Goal: Transaction & Acquisition: Purchase product/service

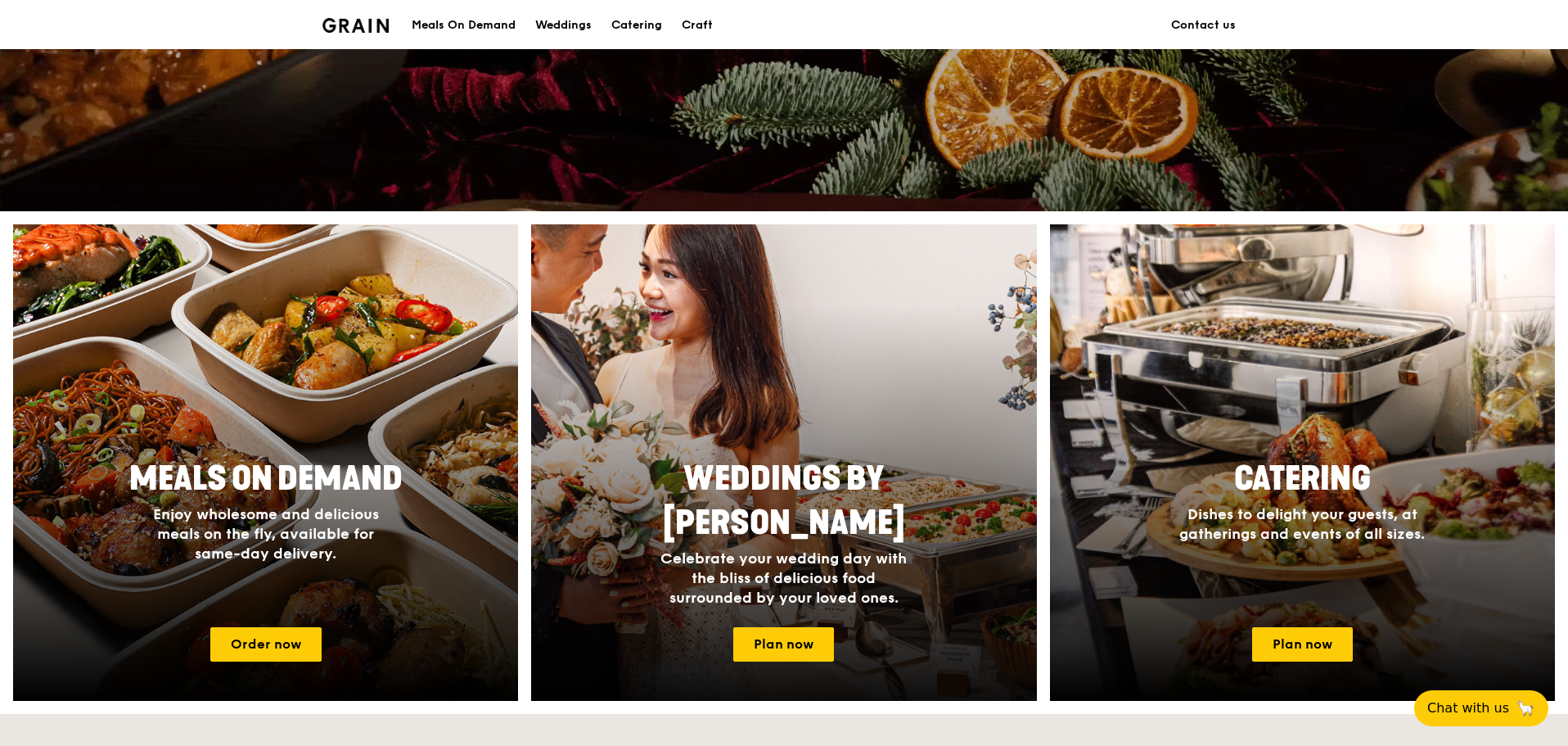
scroll to position [491, 0]
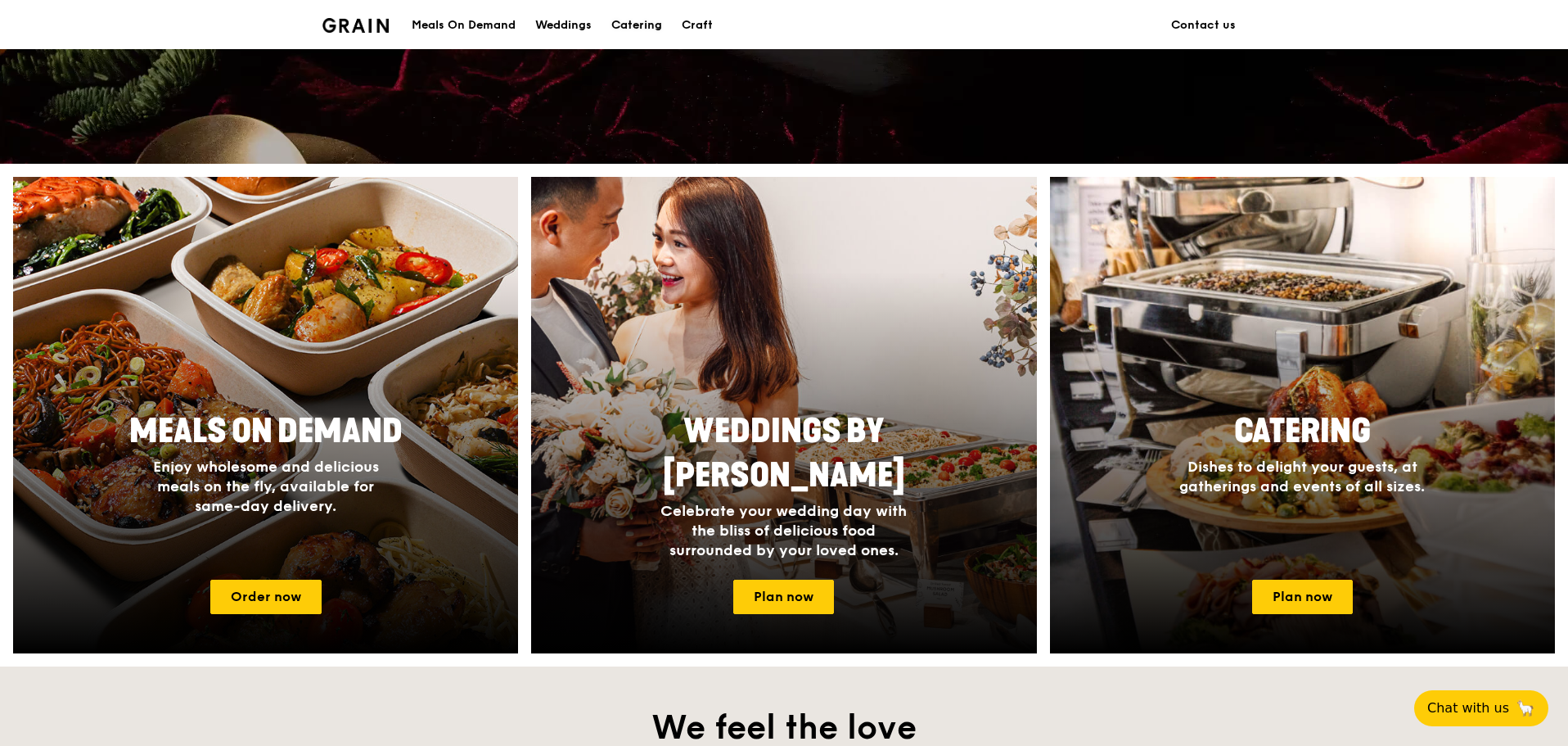
click at [640, 23] on div "Catering" at bounding box center [637, 25] width 51 height 49
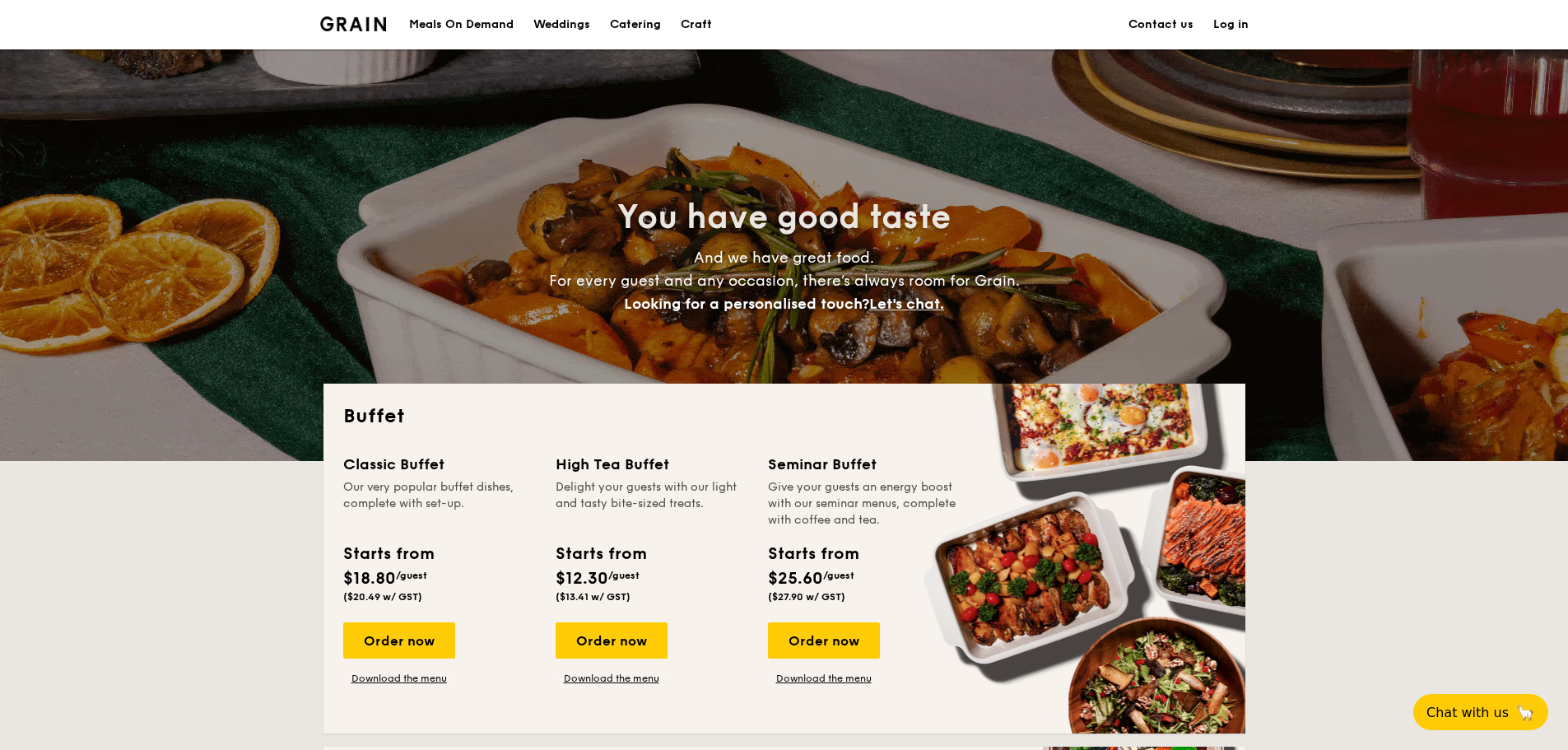
click at [333, 24] on img at bounding box center [354, 24] width 67 height 15
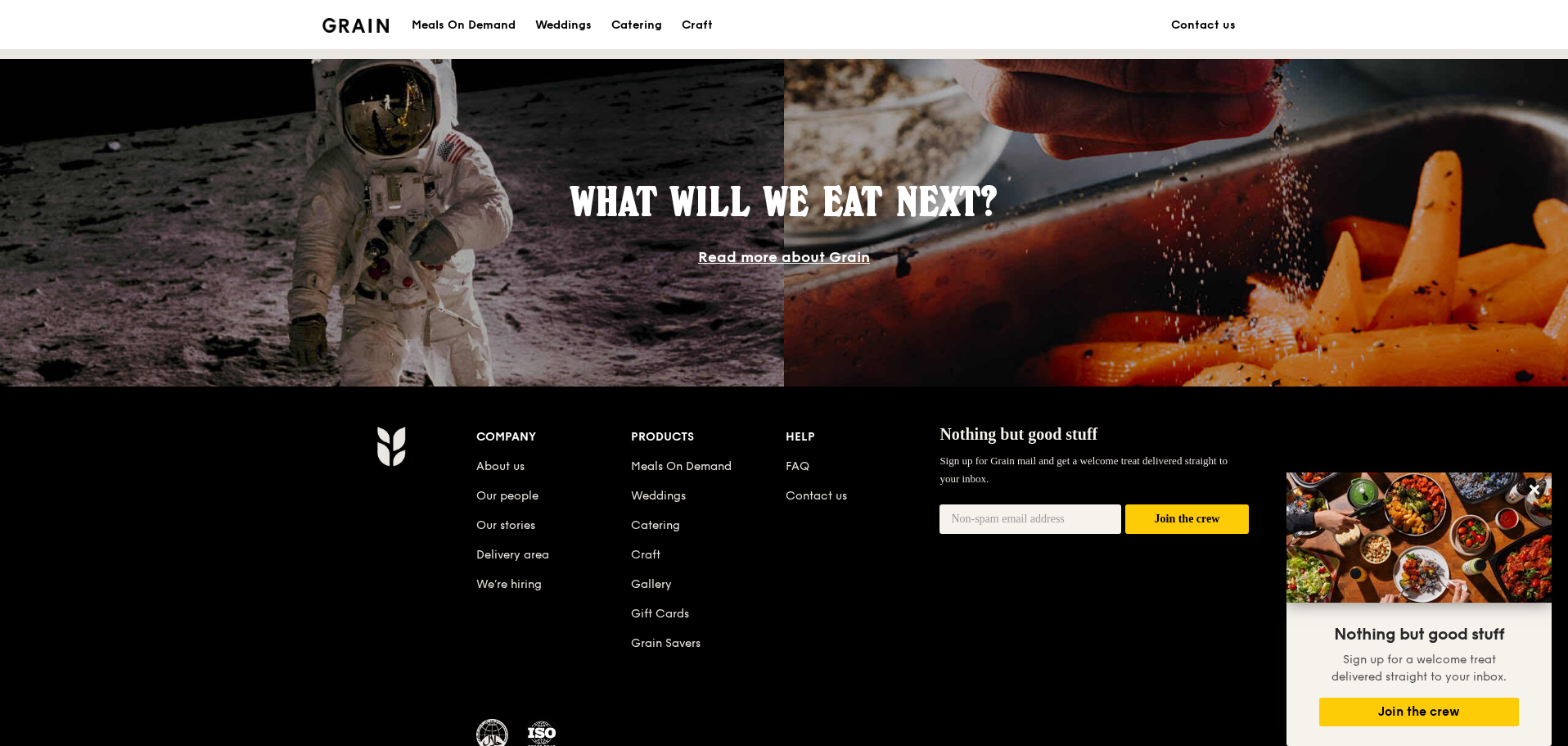
scroll to position [1276, 0]
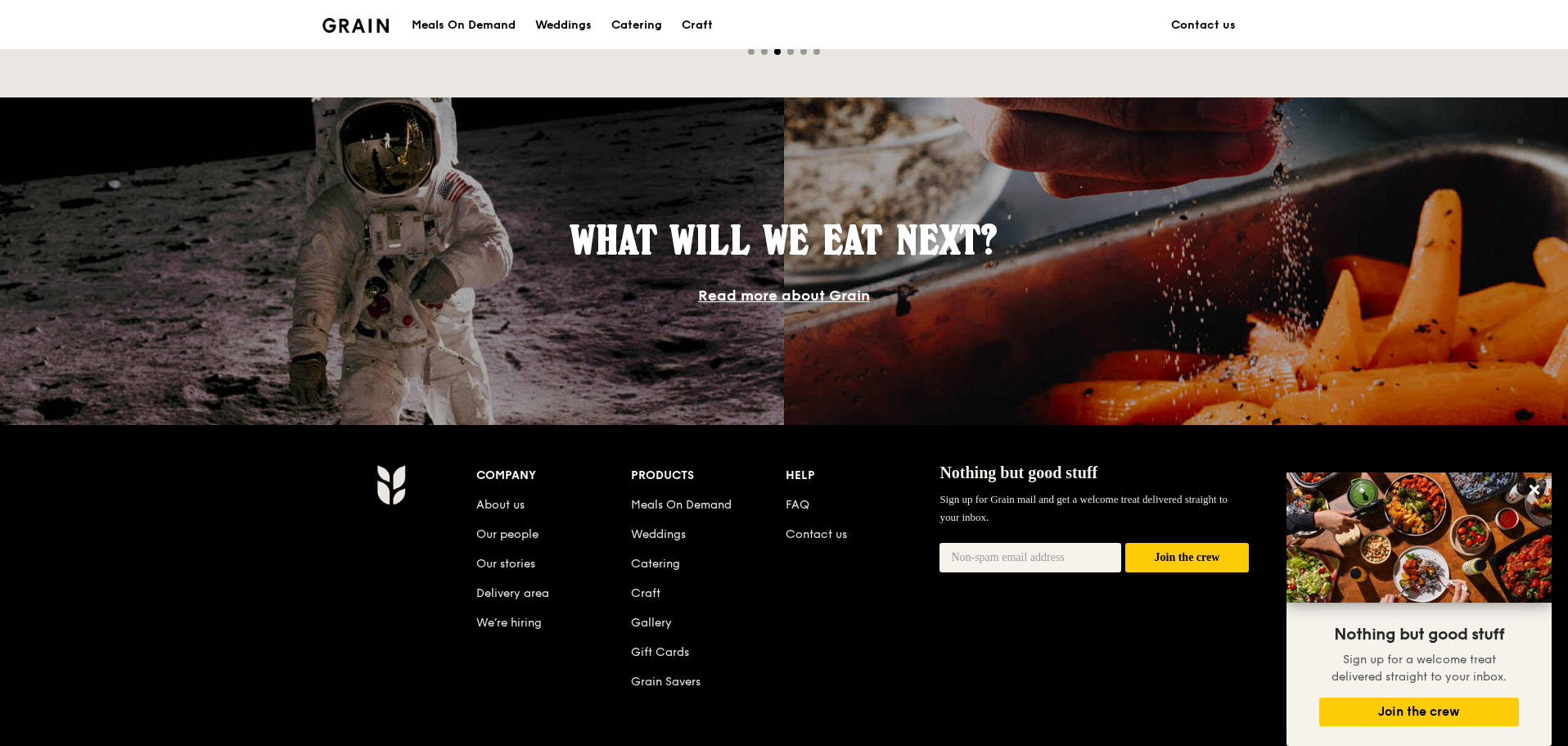
click at [455, 29] on div "Meals On Demand" at bounding box center [463, 25] width 104 height 49
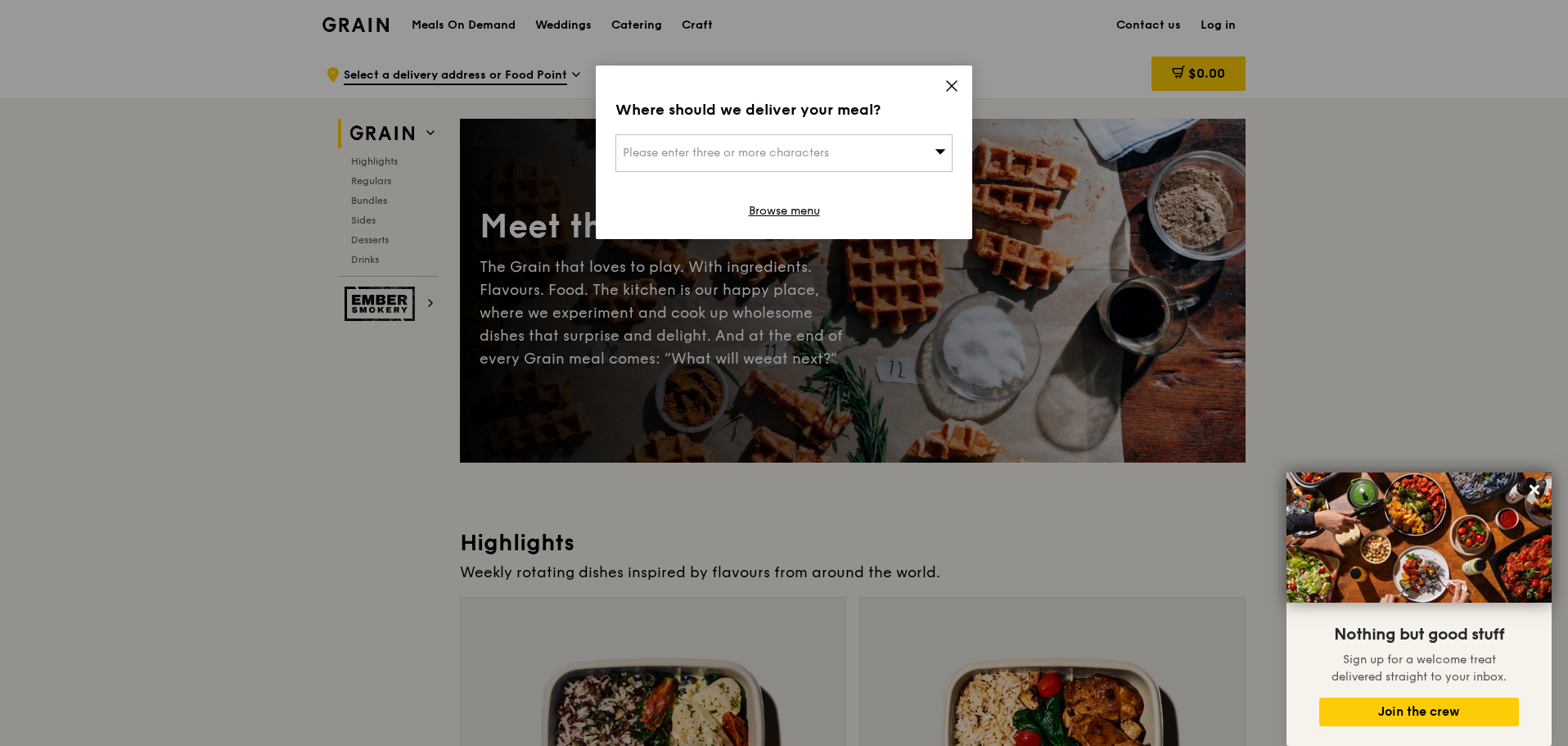
click at [944, 80] on icon at bounding box center [951, 85] width 15 height 15
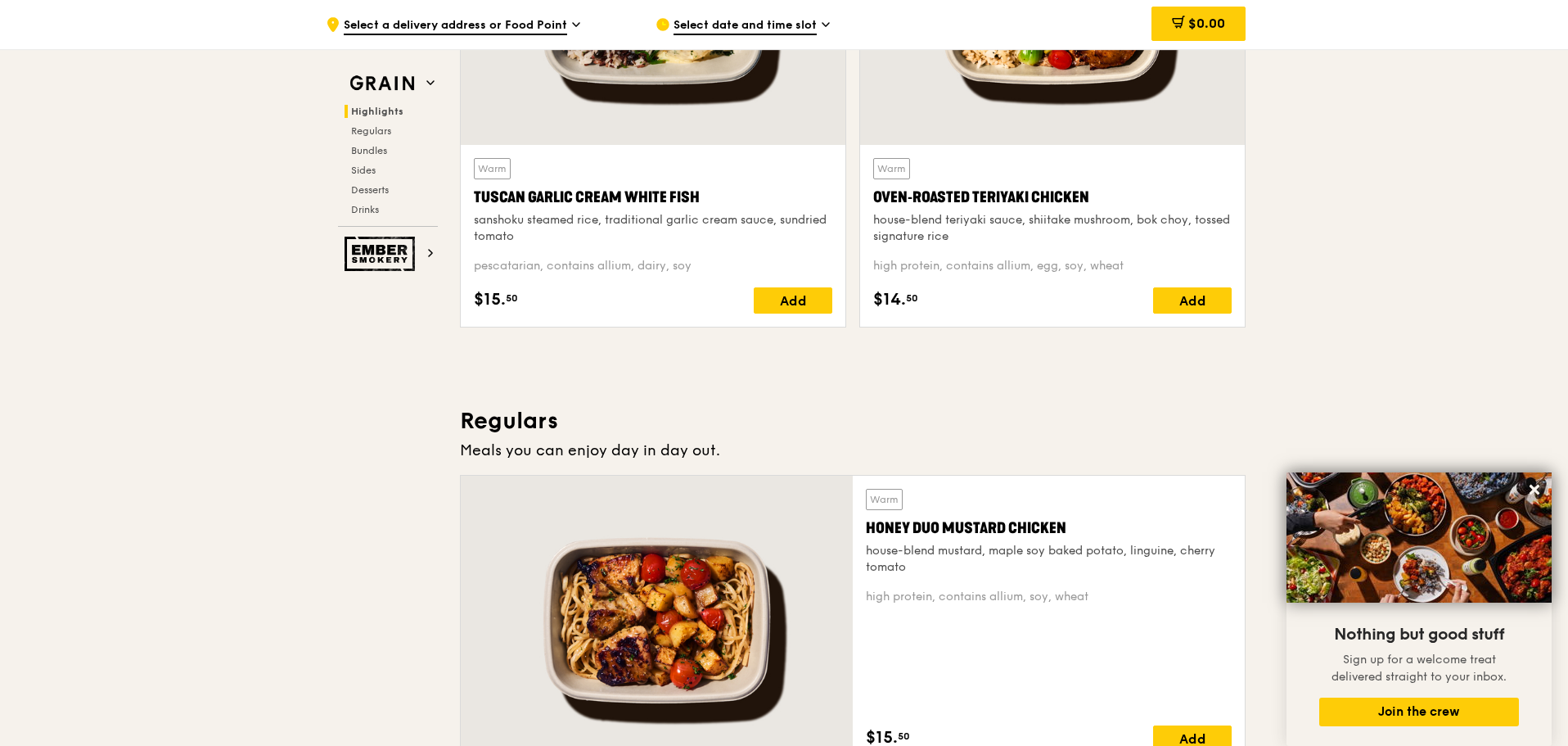
scroll to position [737, 0]
